Goal: Task Accomplishment & Management: Use online tool/utility

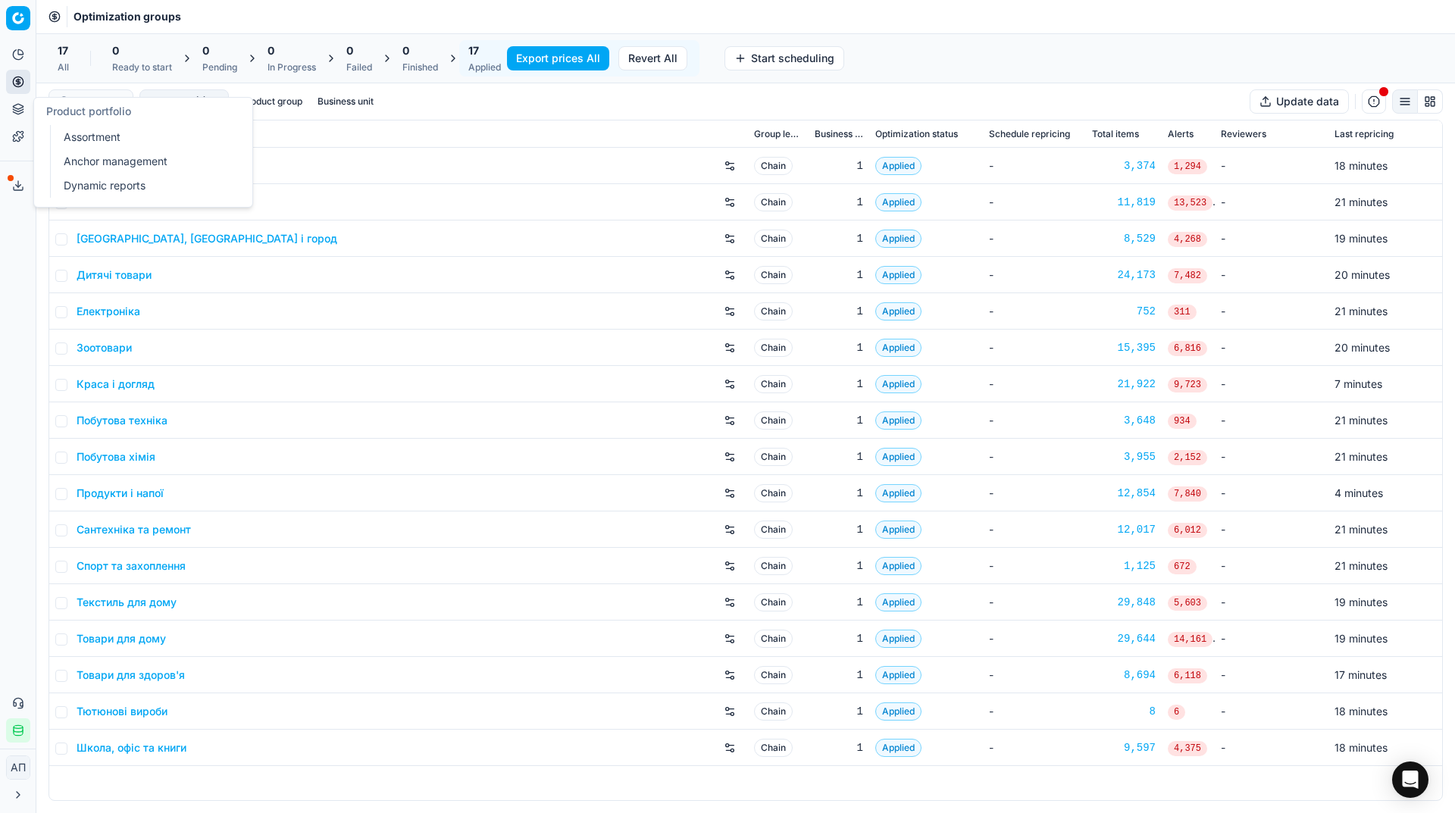
click at [74, 135] on link "Assortment" at bounding box center [146, 137] width 177 height 21
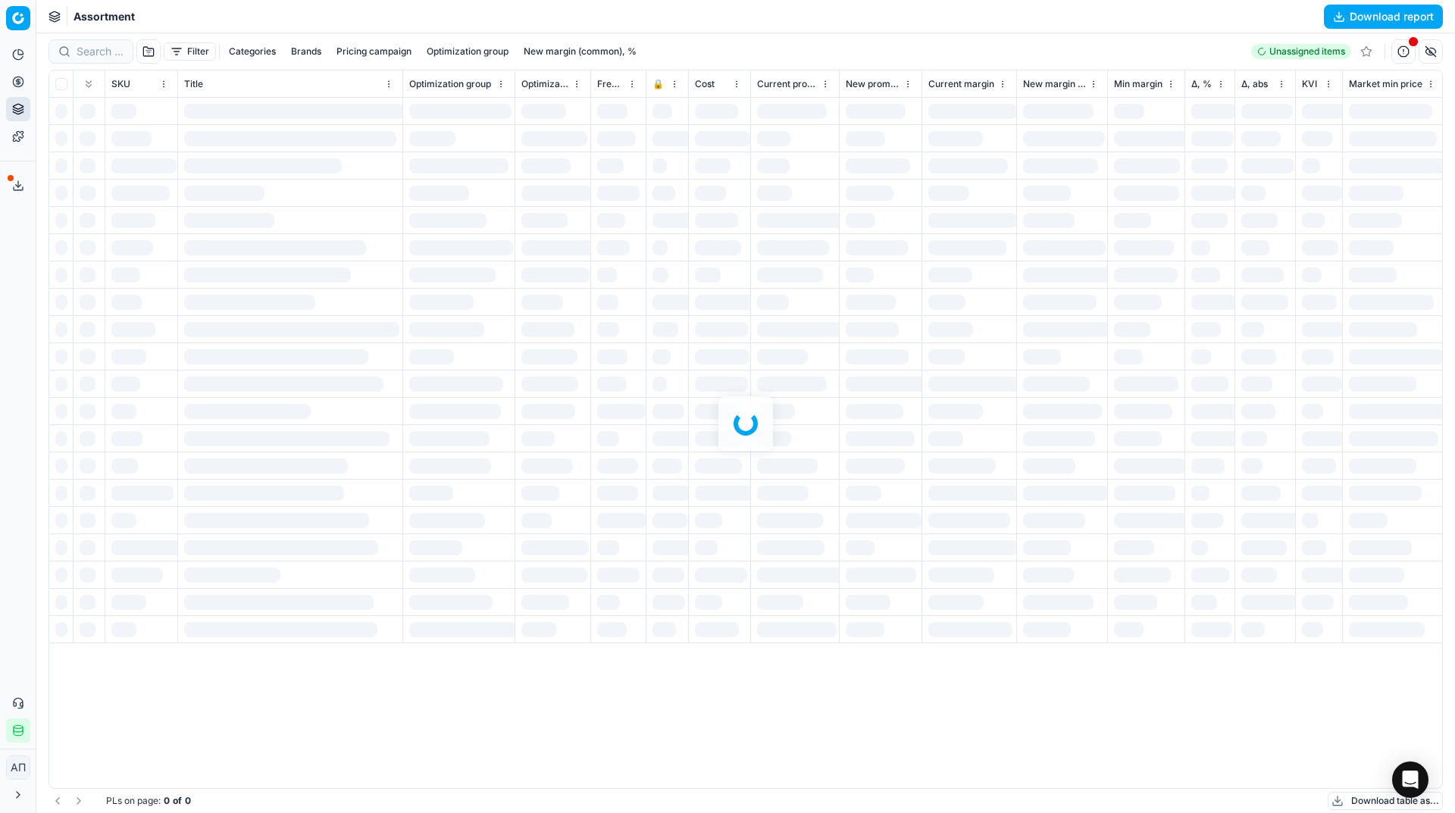
click at [5, 324] on div "Analytics Pricing Product portfolio Templates Export service 32 Contact support…" at bounding box center [18, 392] width 36 height 712
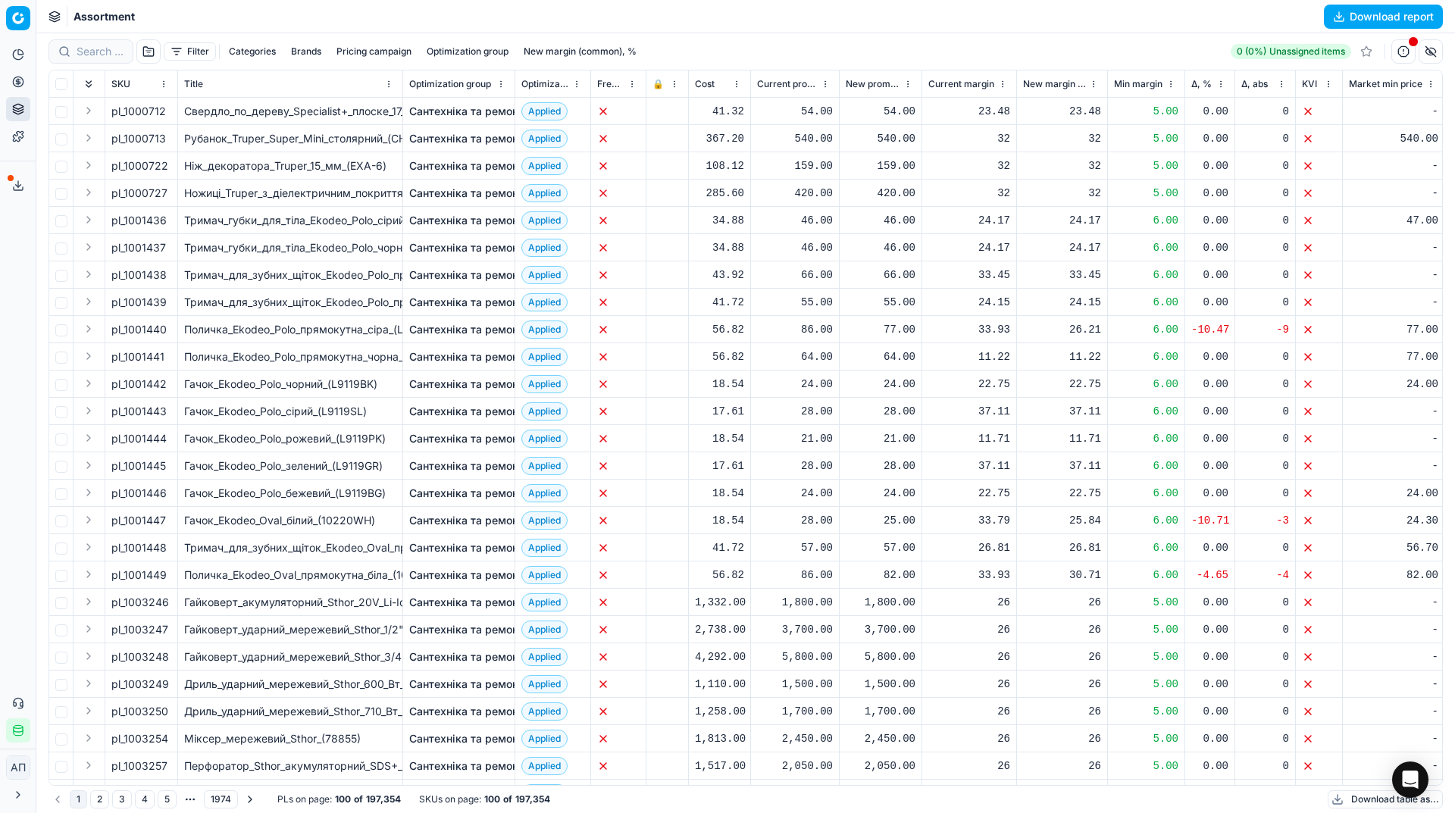
click at [1368, 19] on button "Download report" at bounding box center [1383, 17] width 119 height 24
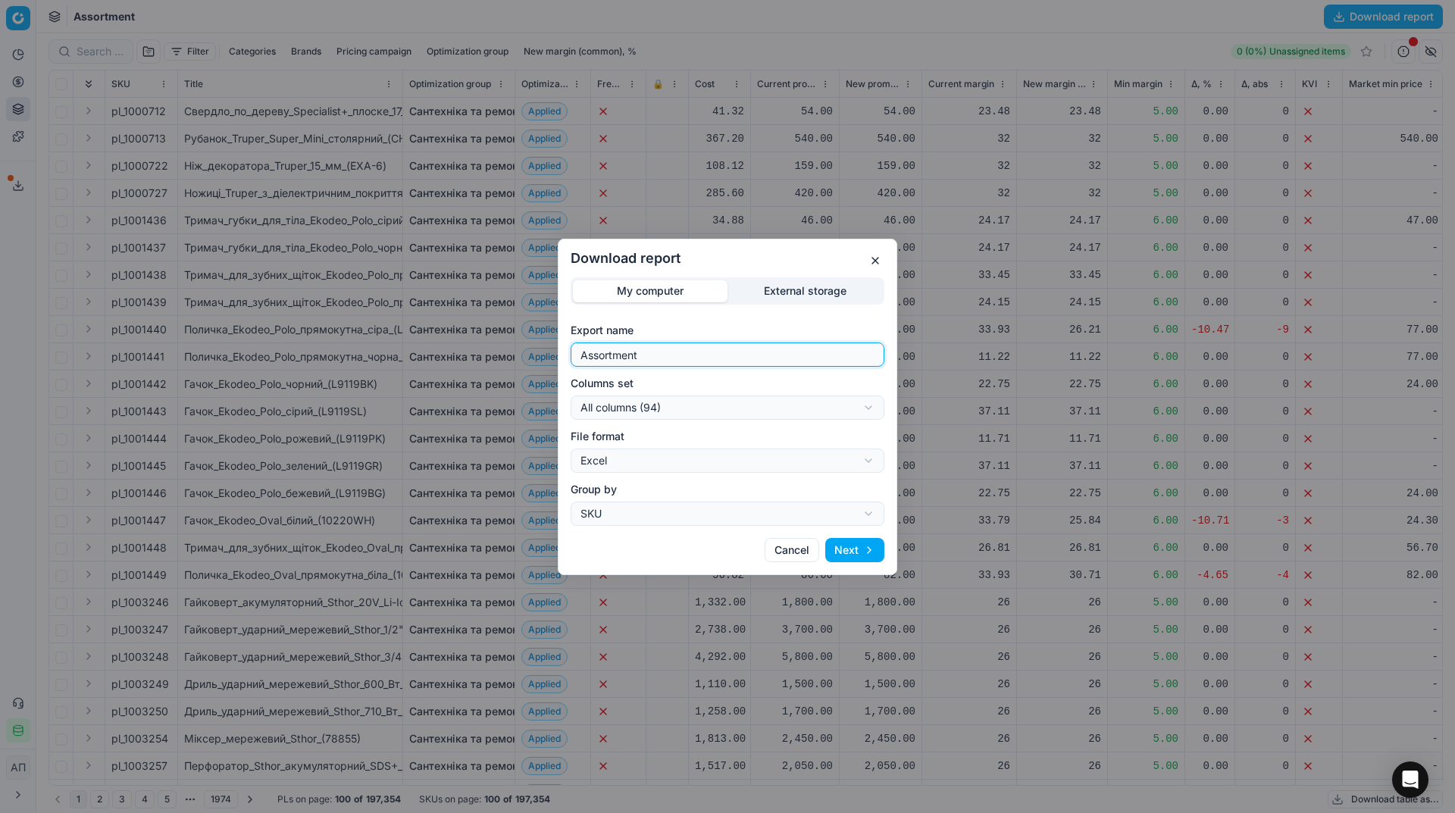
click at [725, 365] on input "Assortment" at bounding box center [727, 354] width 300 height 23
type input "Assortment [DATE] - 1"
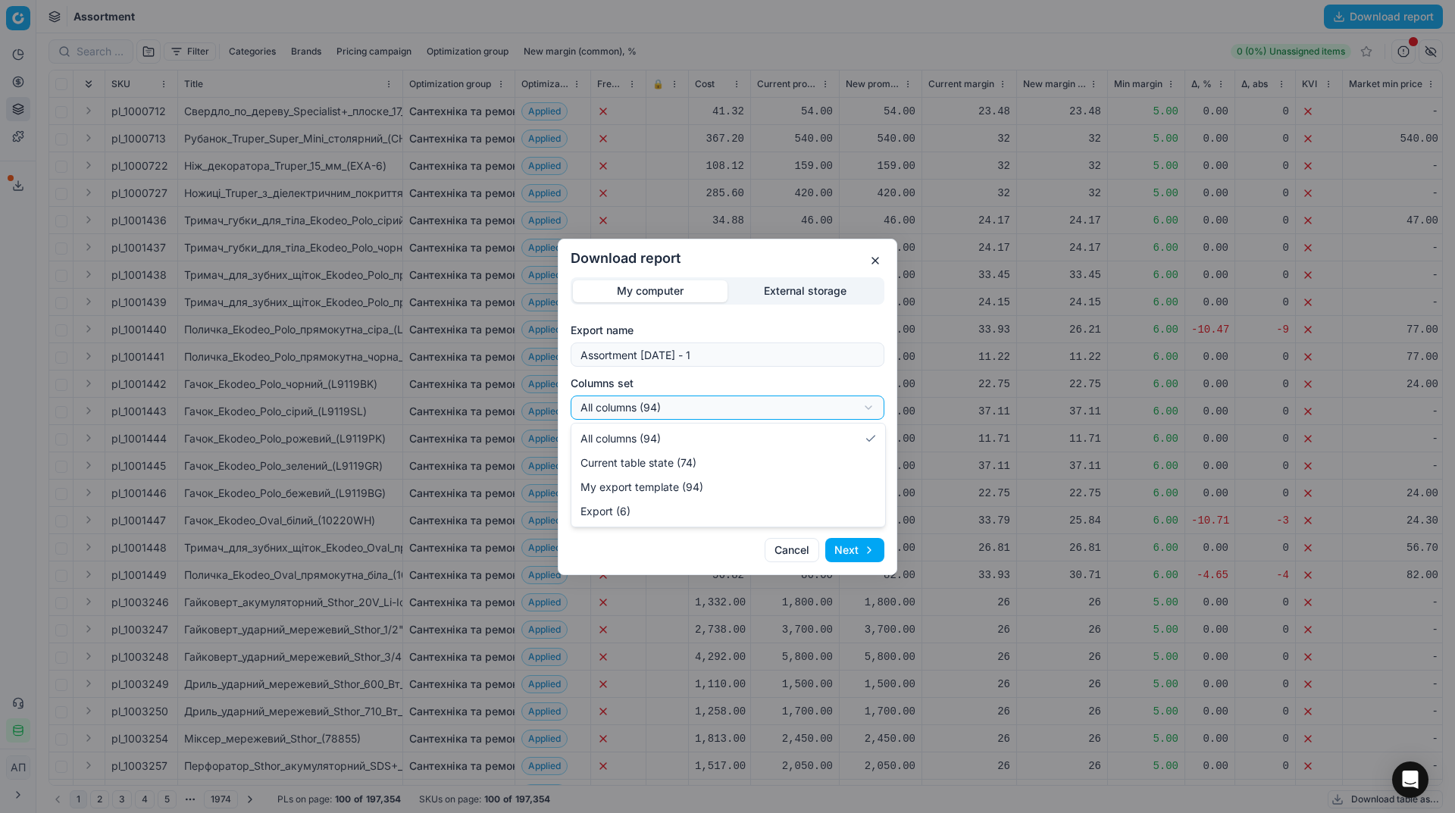
click at [741, 418] on div "Download report My computer External storage Export name Assortment [DATE] - 1 …" at bounding box center [727, 406] width 1455 height 813
select select "table"
click at [865, 559] on button "Next" at bounding box center [854, 550] width 59 height 24
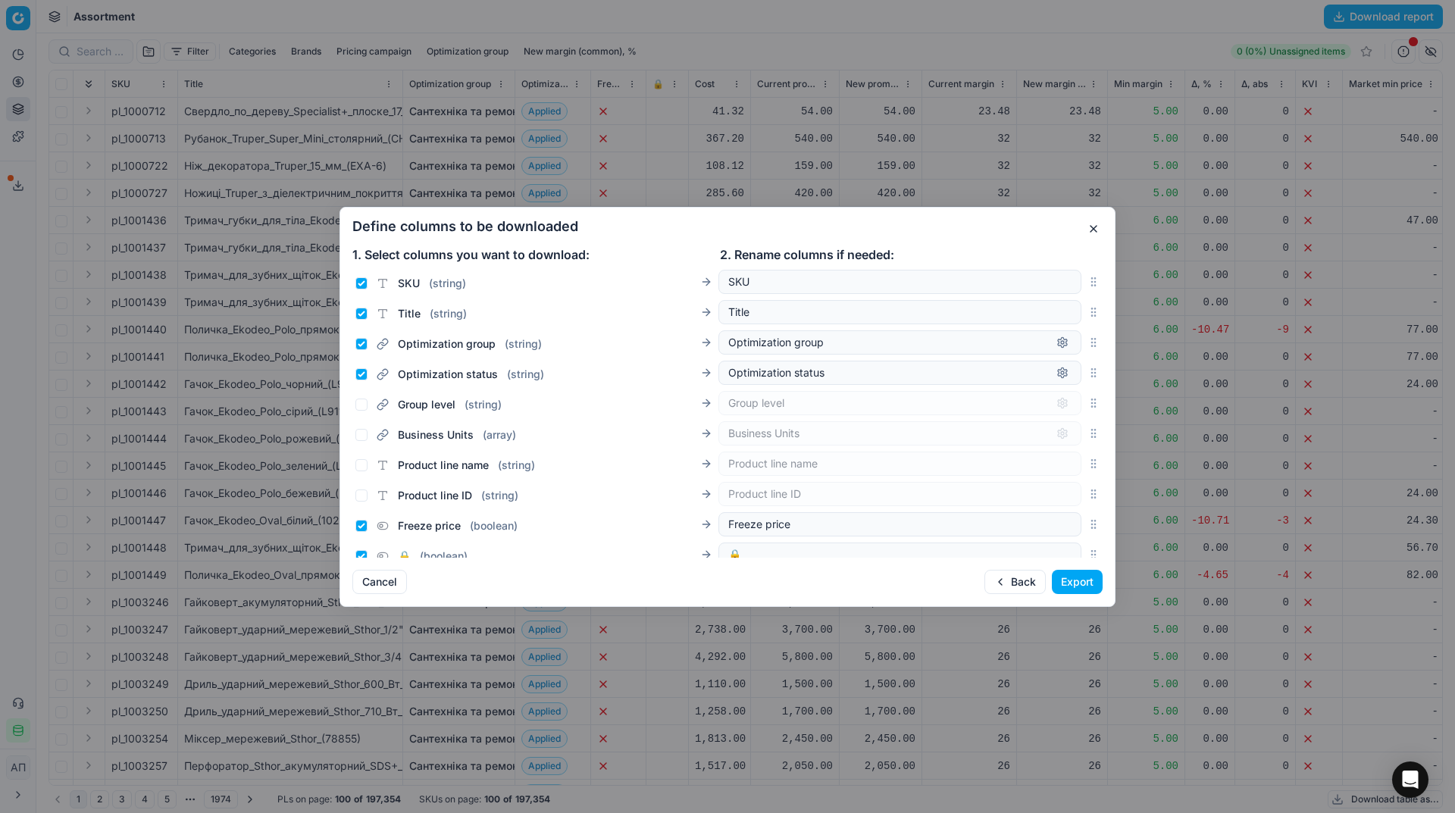
click at [1068, 580] on button "Export" at bounding box center [1077, 582] width 51 height 24
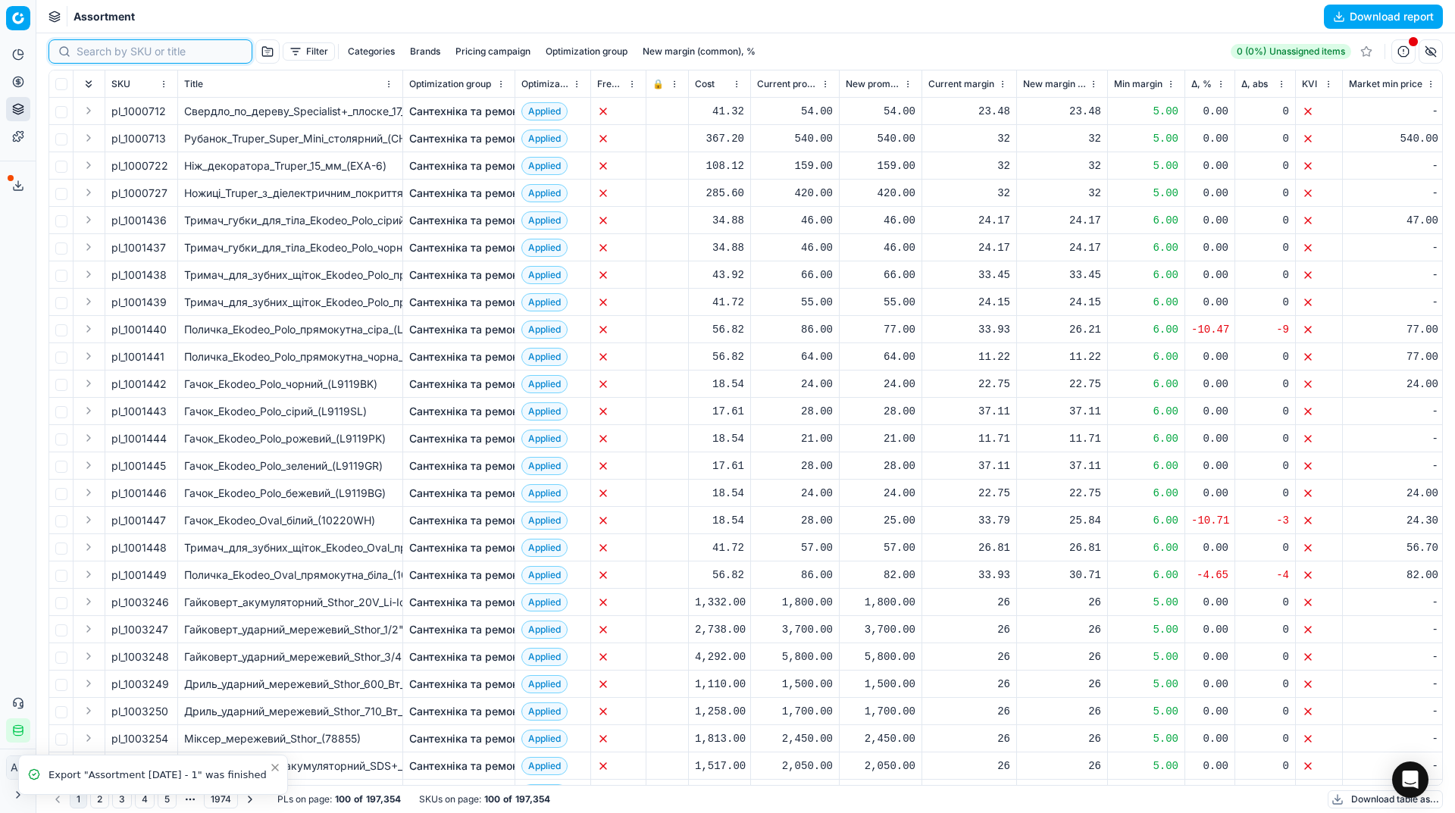
paste input "1436123"
click at [102, 54] on input at bounding box center [160, 51] width 166 height 15
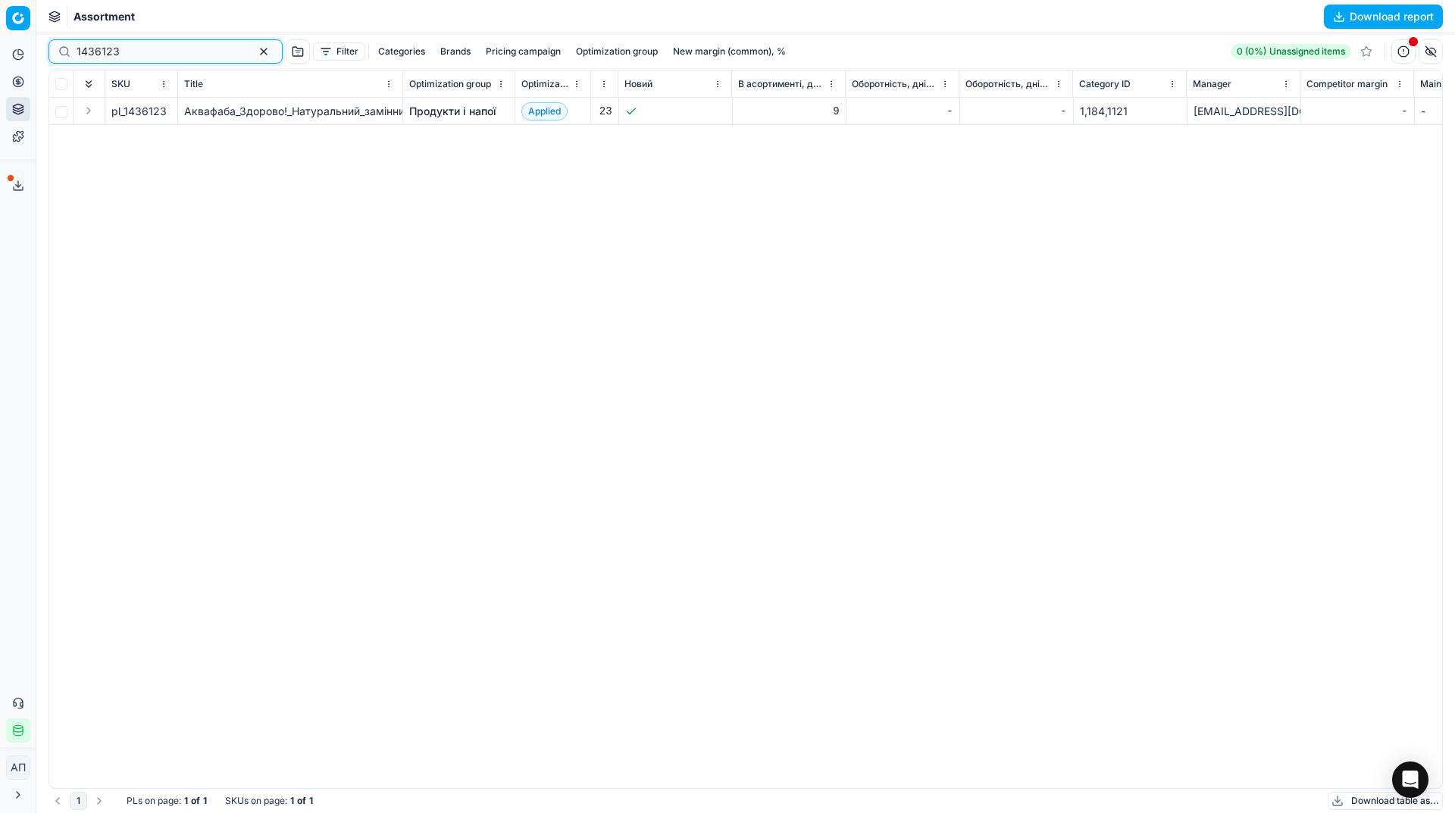
scroll to position [0, 5154]
type input "1436123"
click at [255, 50] on button "button" at bounding box center [264, 51] width 18 height 18
click at [209, 20] on div "Assortment Download report" at bounding box center [745, 16] width 1419 height 33
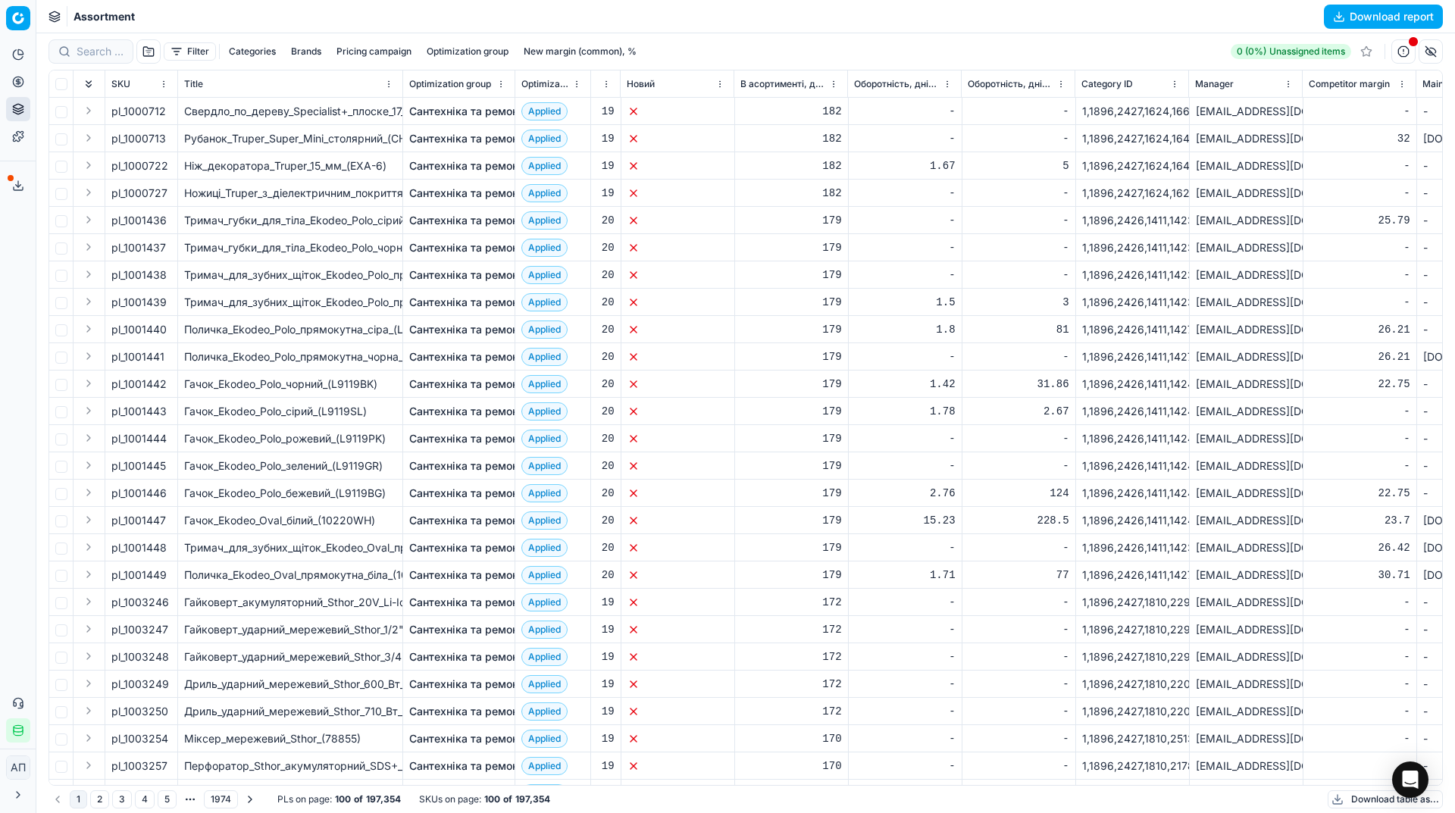
click at [187, 45] on button "Filter" at bounding box center [190, 51] width 52 height 18
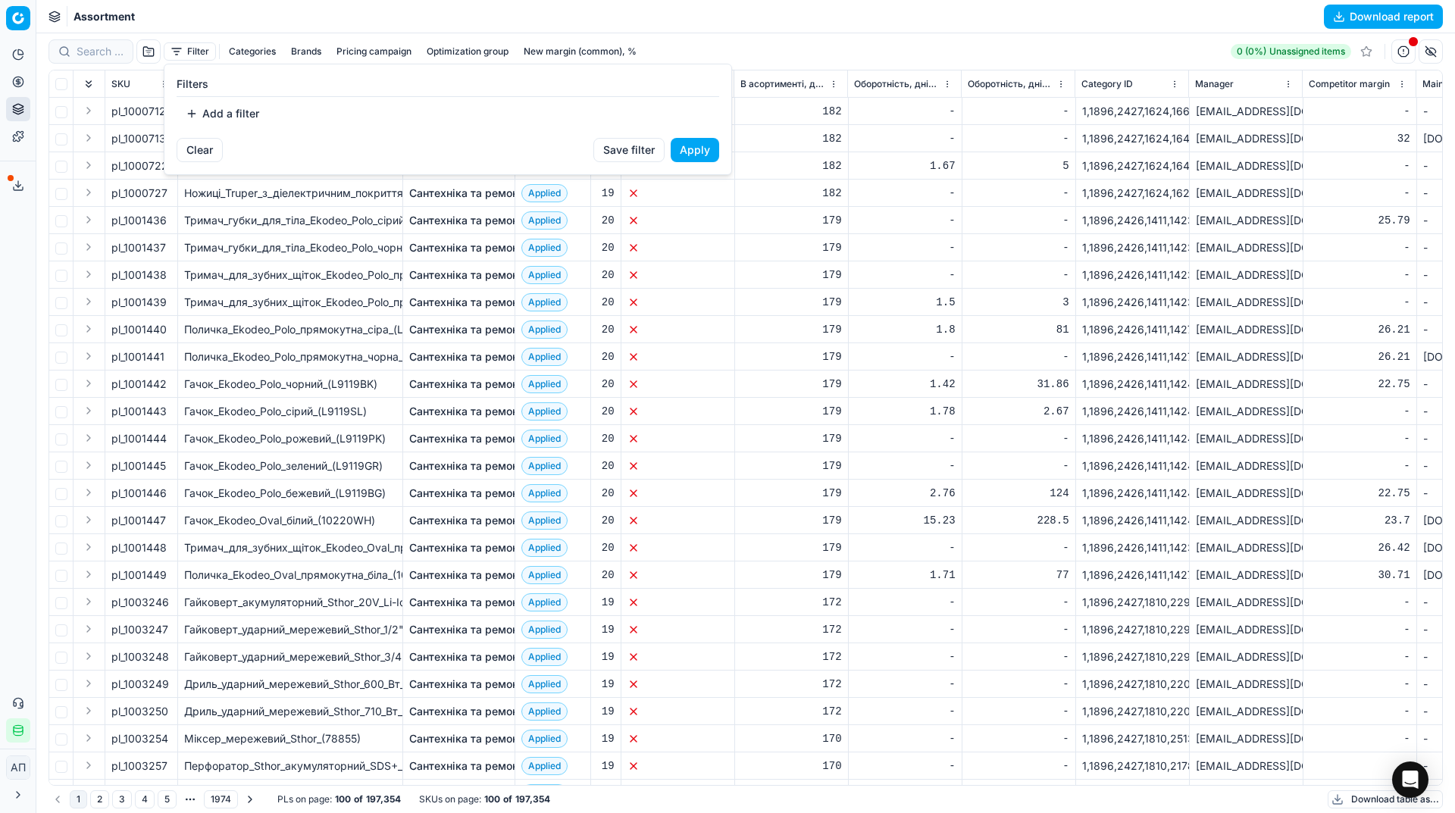
click at [221, 111] on button "Add a filter" at bounding box center [223, 114] width 92 height 24
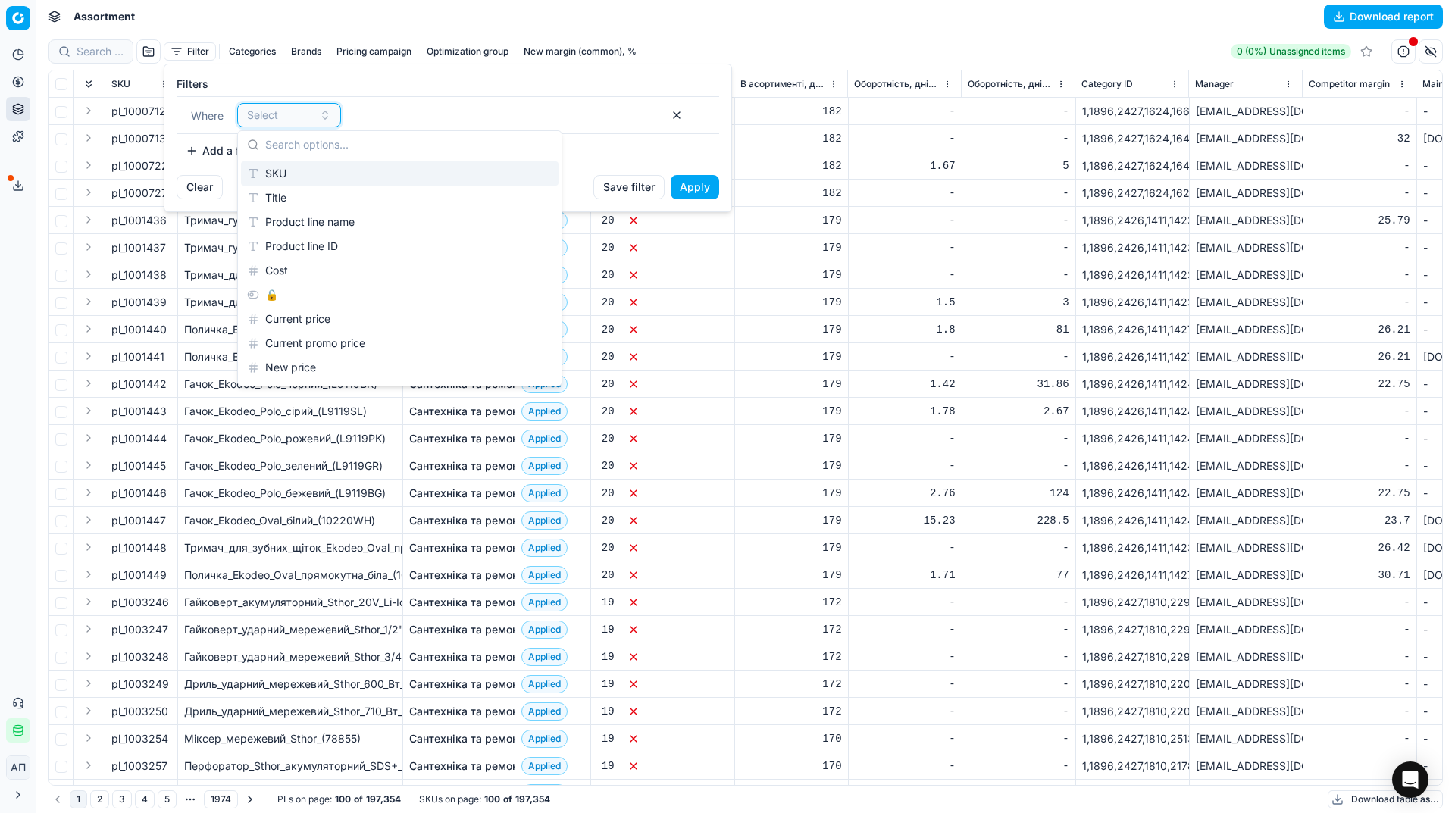
click at [289, 112] on div "Select" at bounding box center [280, 115] width 66 height 15
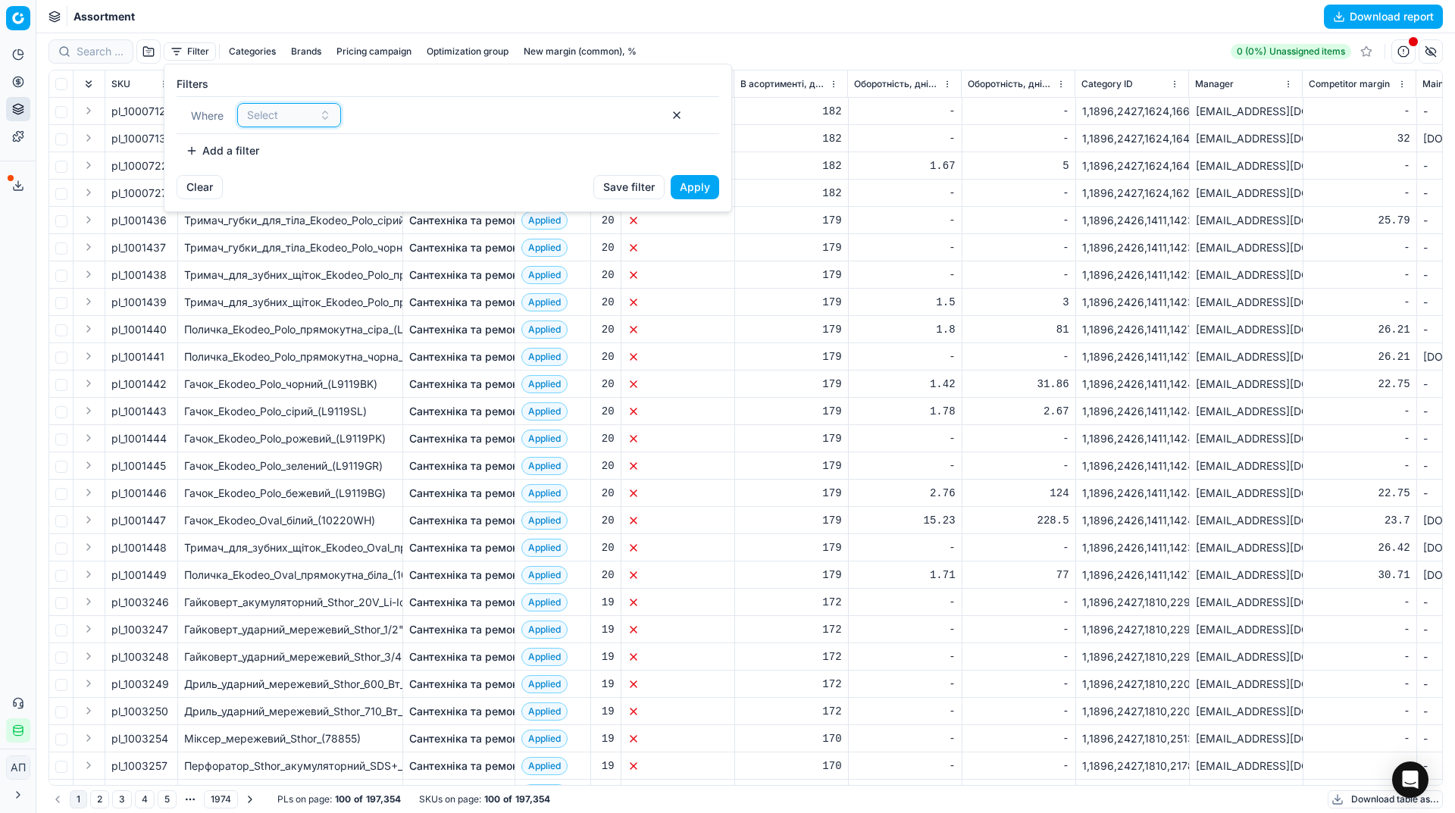
click at [294, 113] on div "Select" at bounding box center [280, 115] width 66 height 15
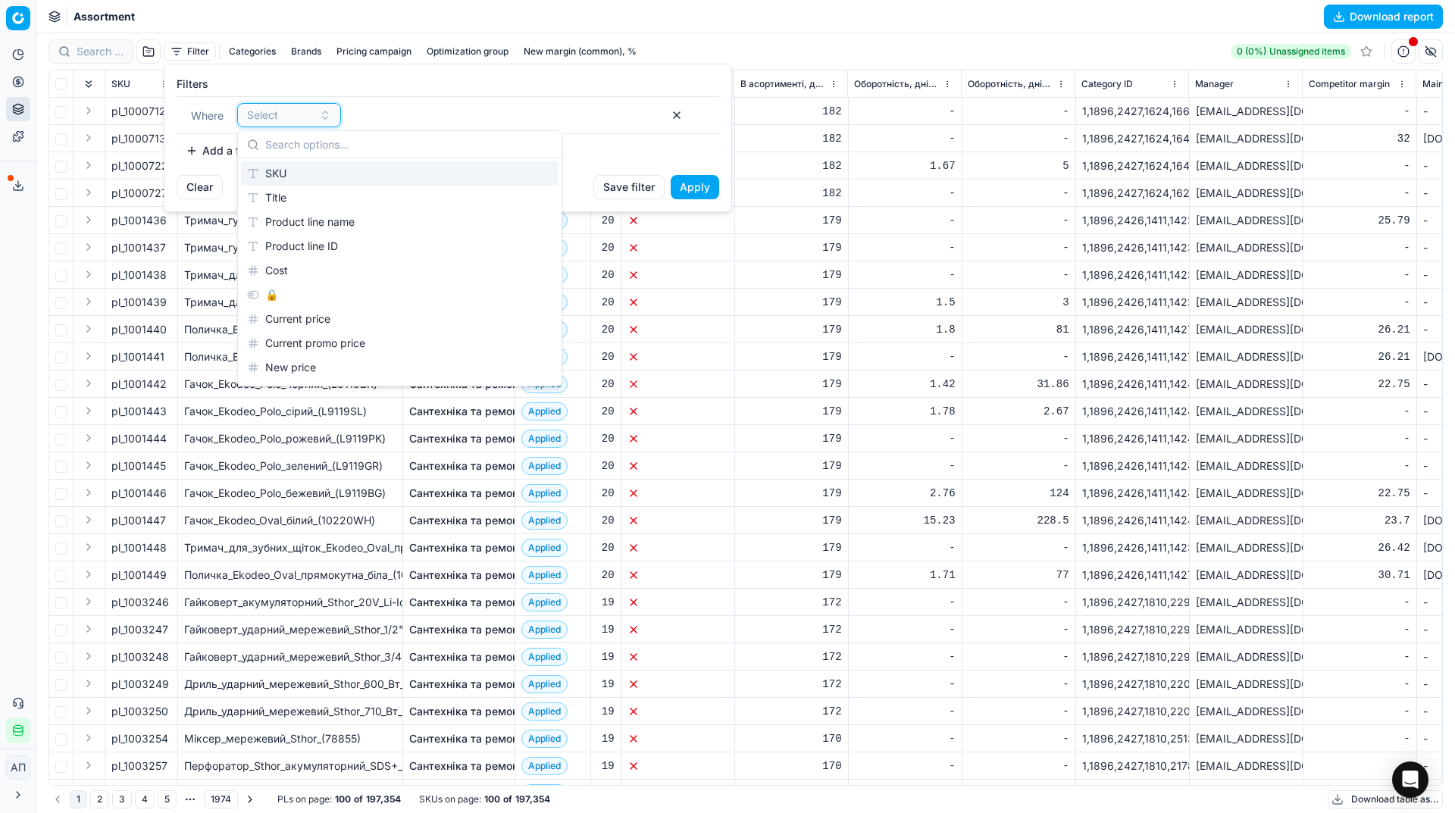
click at [294, 113] on div "Select" at bounding box center [280, 115] width 66 height 15
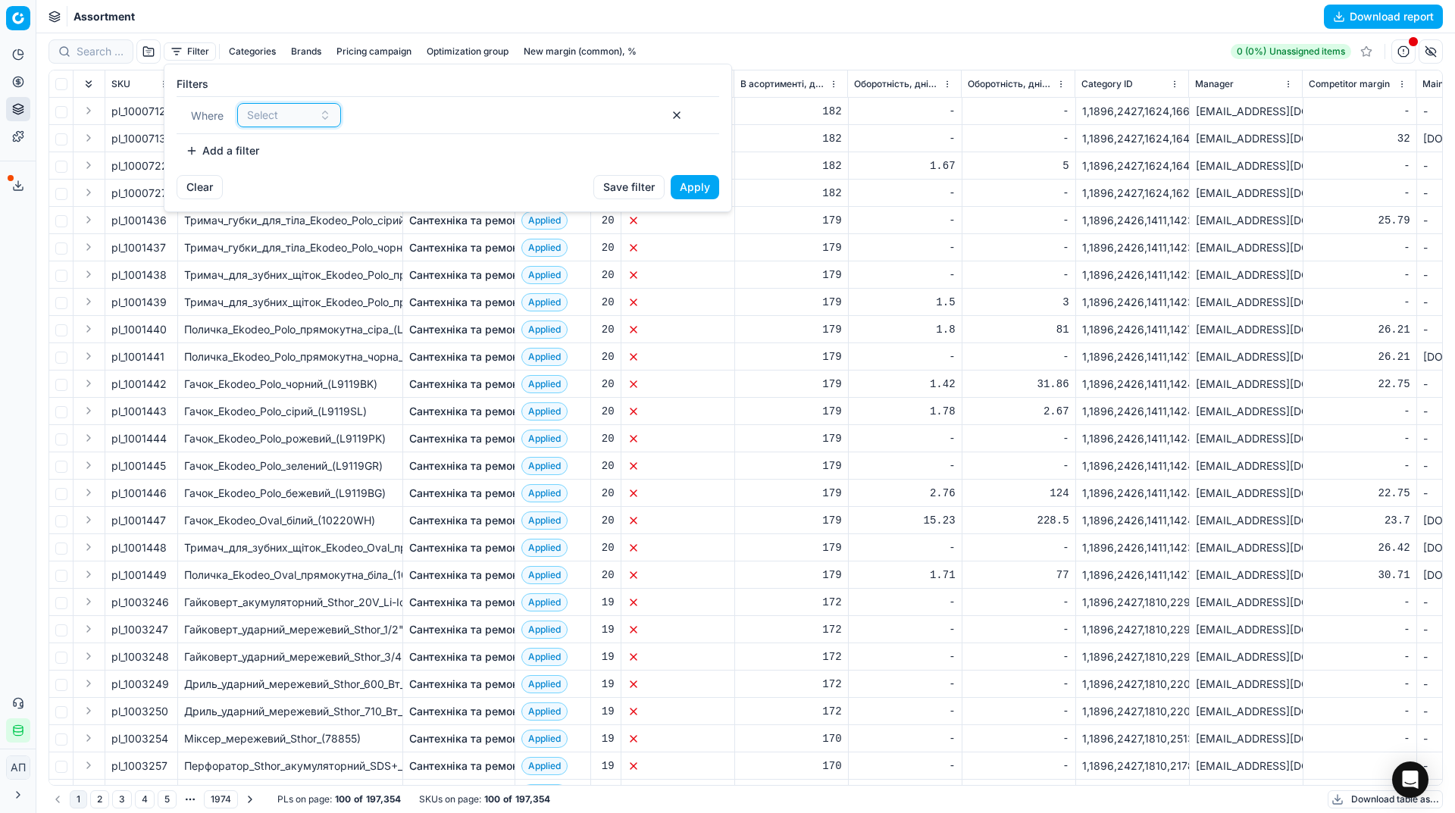
click at [286, 116] on div "Select" at bounding box center [280, 115] width 66 height 15
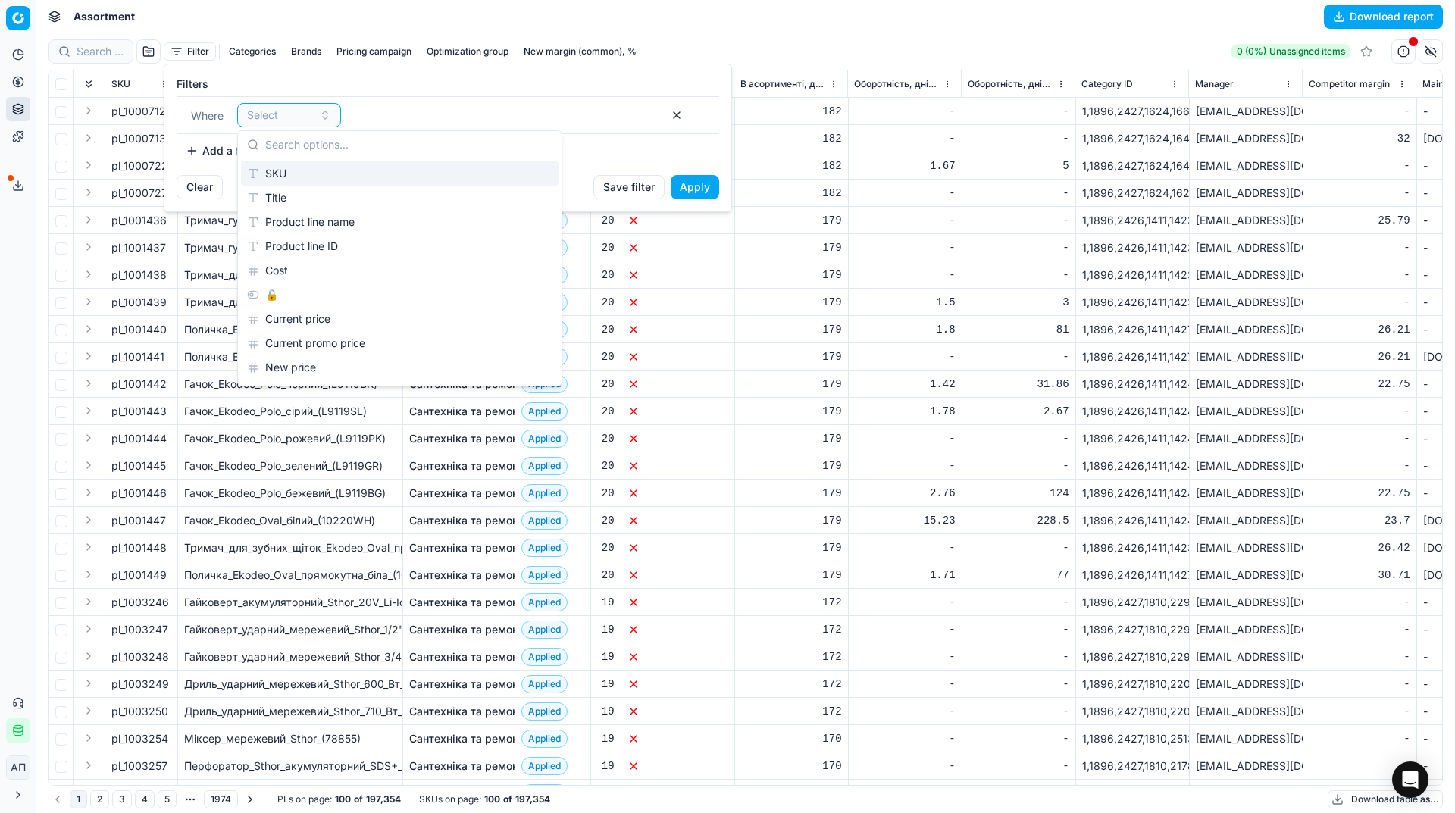
click at [283, 168] on div "SKU" at bounding box center [400, 173] width 318 height 24
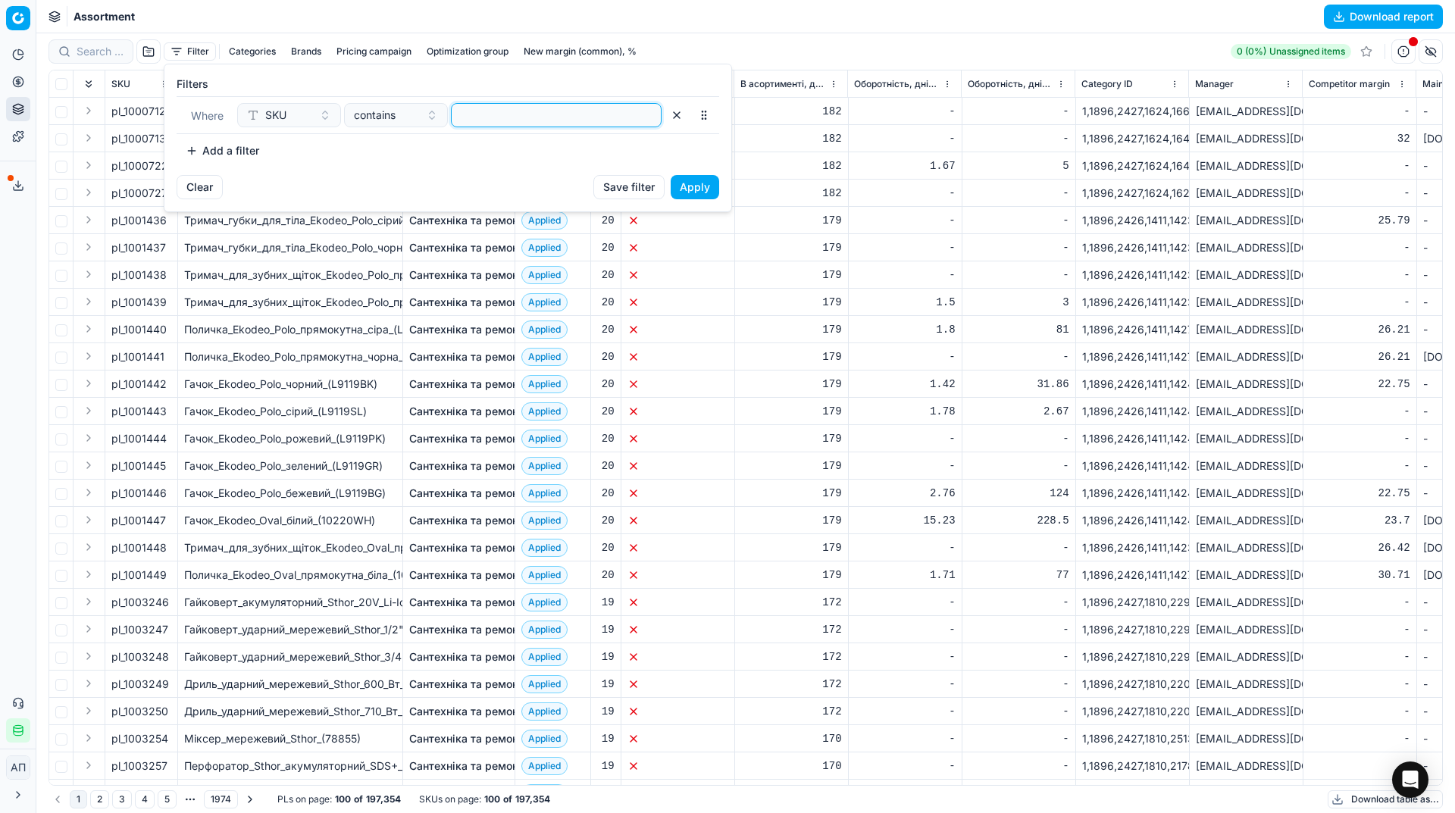
click at [482, 112] on input at bounding box center [556, 115] width 197 height 23
click at [701, 183] on button "Apply" at bounding box center [695, 187] width 48 height 24
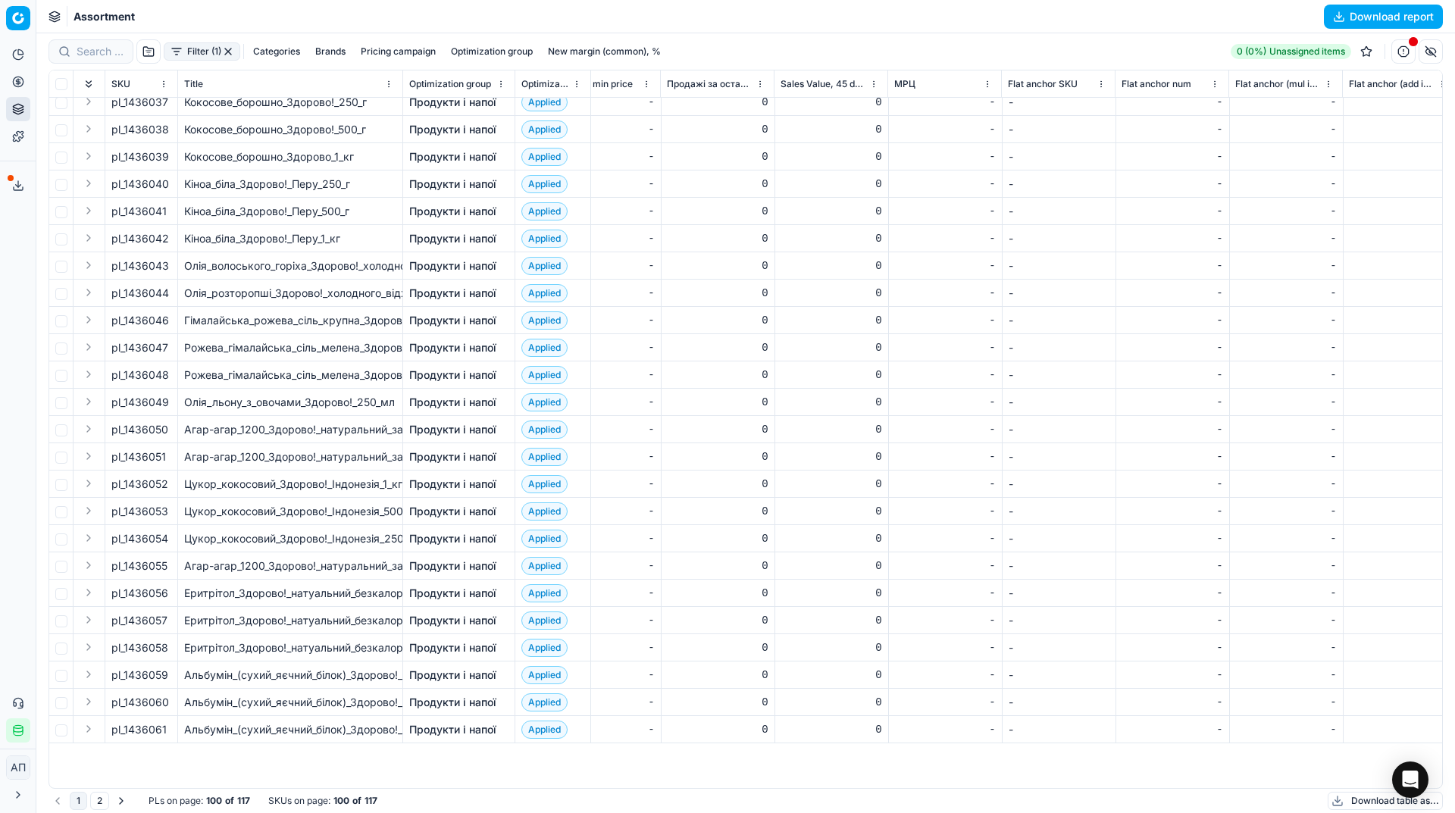
scroll to position [0, 6137]
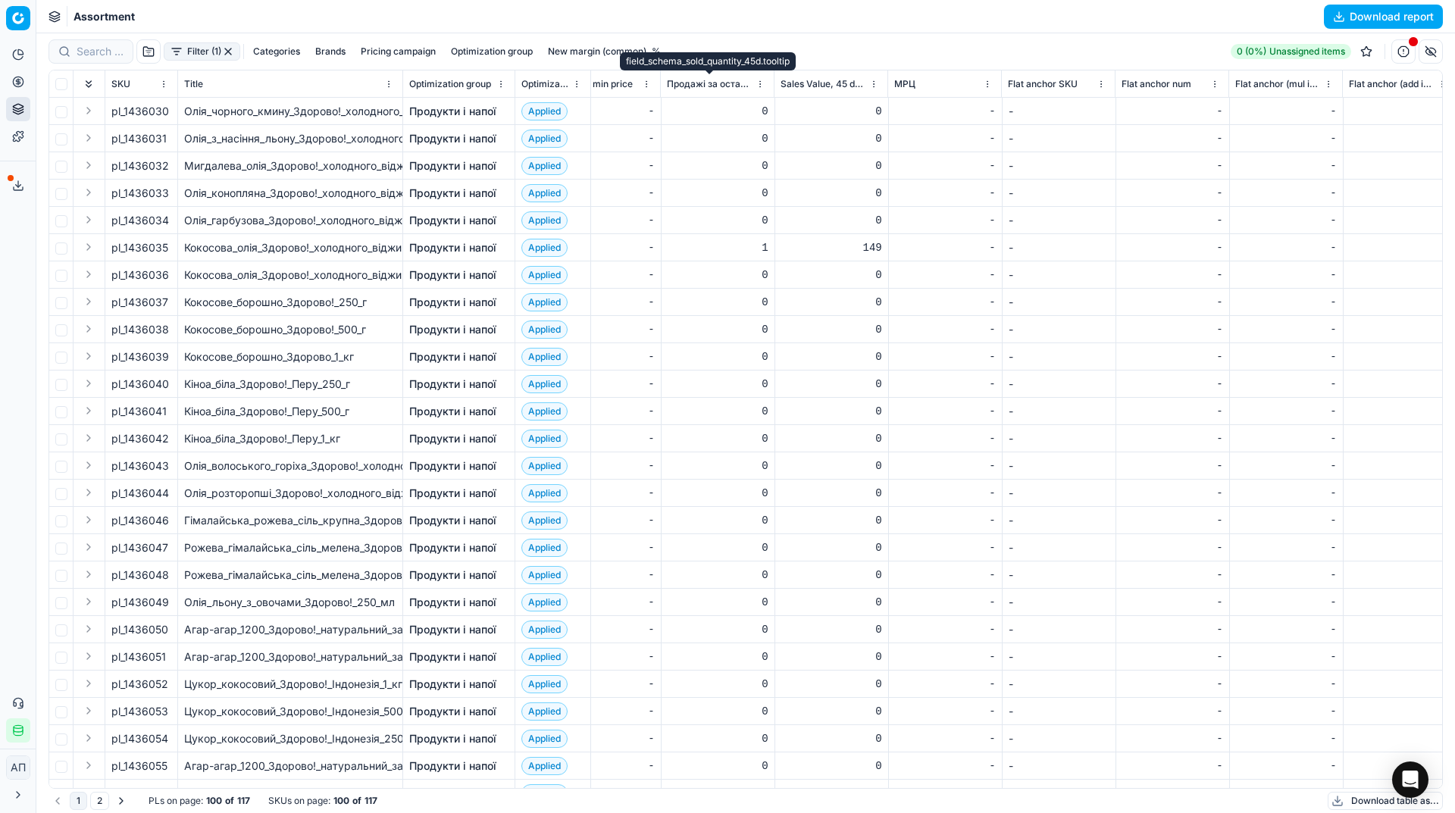
click at [709, 82] on span "Продажі за останні 45 днів, шт" at bounding box center [710, 84] width 86 height 12
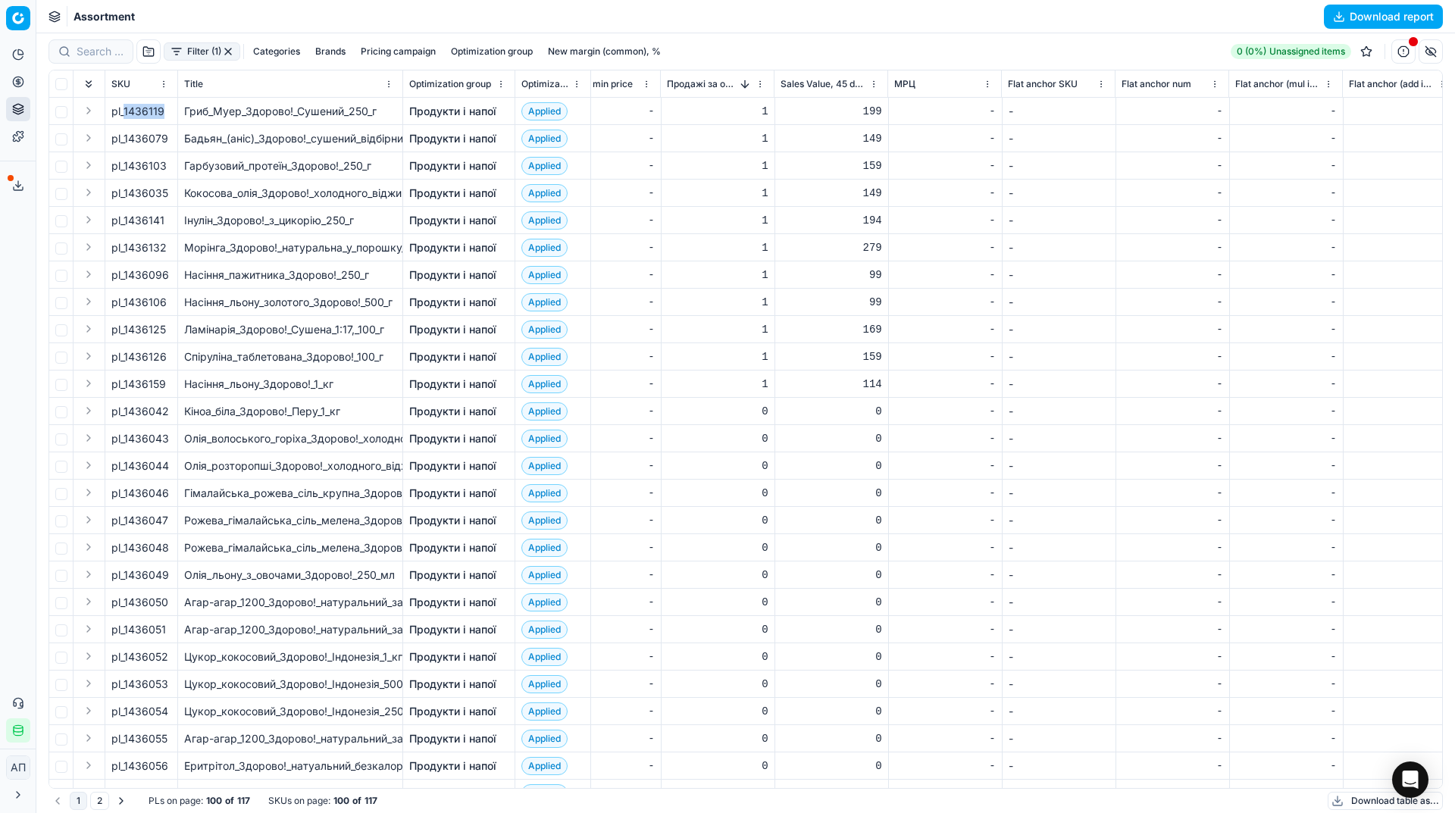
drag, startPoint x: 125, startPoint y: 113, endPoint x: 169, endPoint y: 114, distance: 44.0
click at [169, 114] on div "pl_1436119" at bounding box center [141, 111] width 60 height 15
copy div "1436119"
